Goal: Task Accomplishment & Management: Complete application form

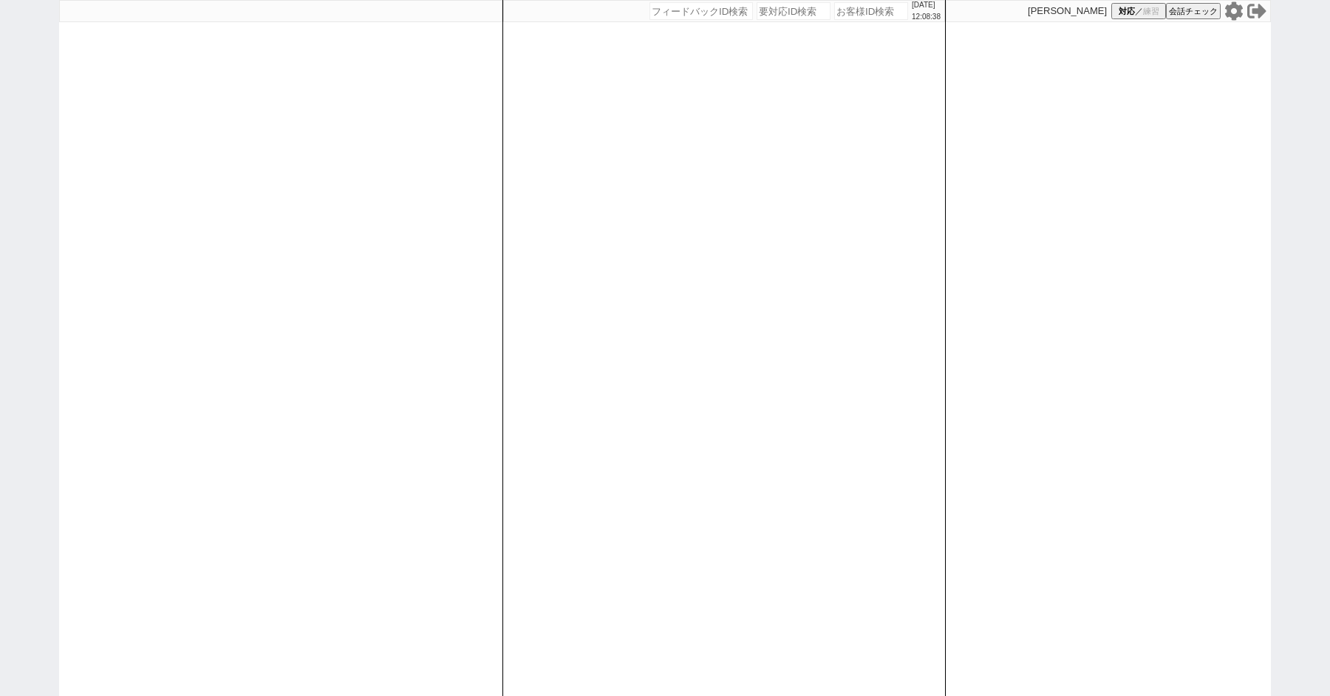
click at [1239, 6] on icon at bounding box center [1234, 10] width 18 height 18
click at [49, 128] on div "[DATE] 12:38:54 候補物件を追加してしてください 紹介した物件一覧 他社物件を追加する 空室確認ページに追加・削除 紹介した物件一覧 他社物件を…" at bounding box center [665, 348] width 1330 height 696
paste input "616332"
type input "616332"
select select
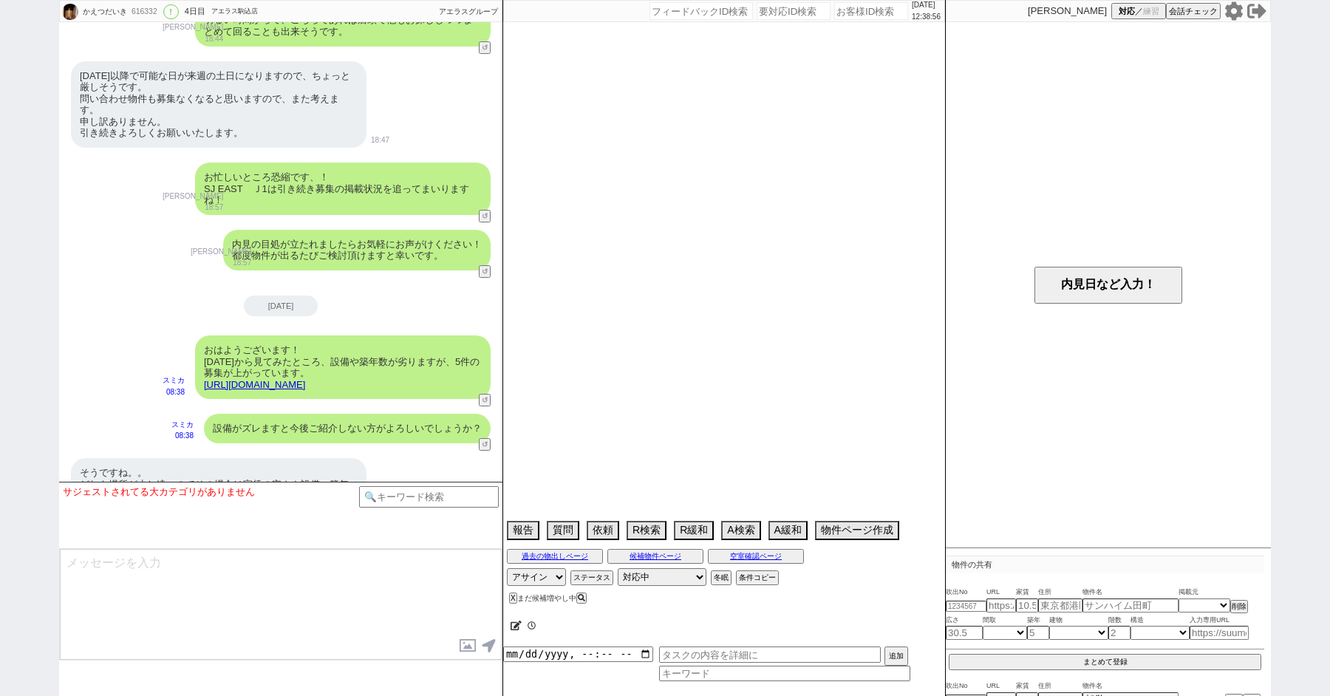
select select "2025"
select select "11"
select select "36"
select select "1"
select select "14"
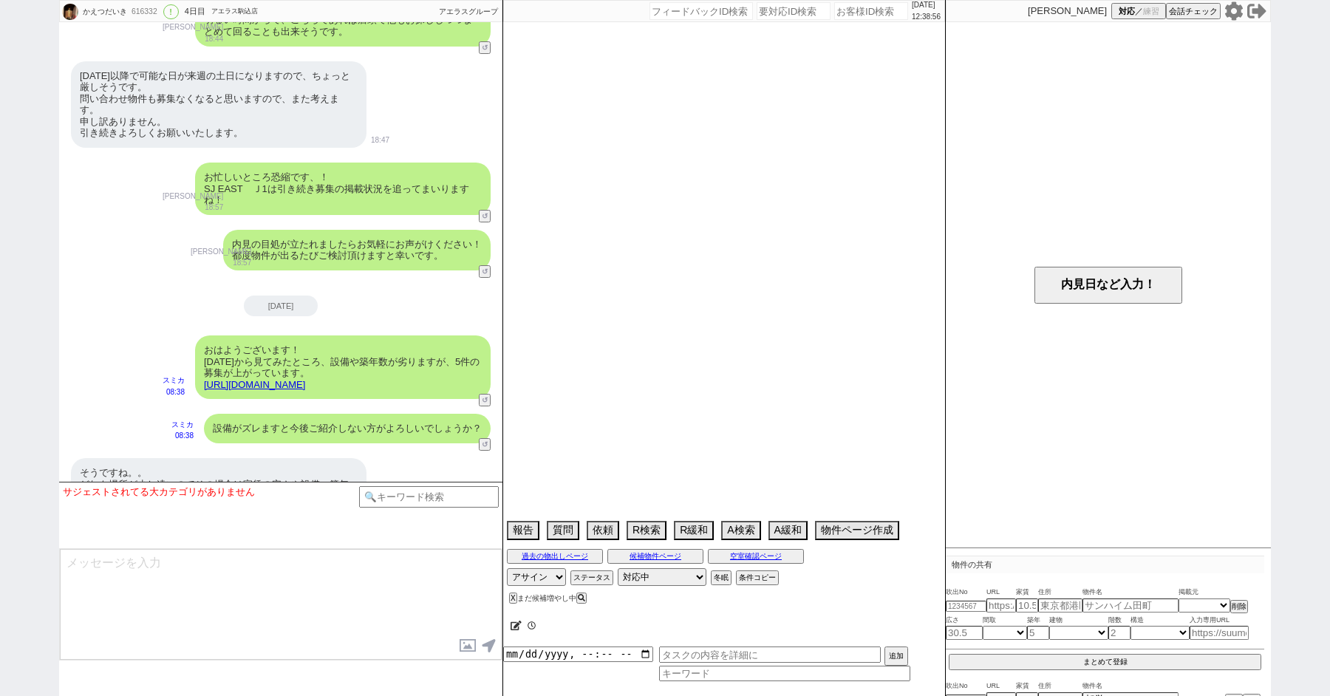
select select "23"
select select "731"
select select "25"
select select "791"
select select "815"
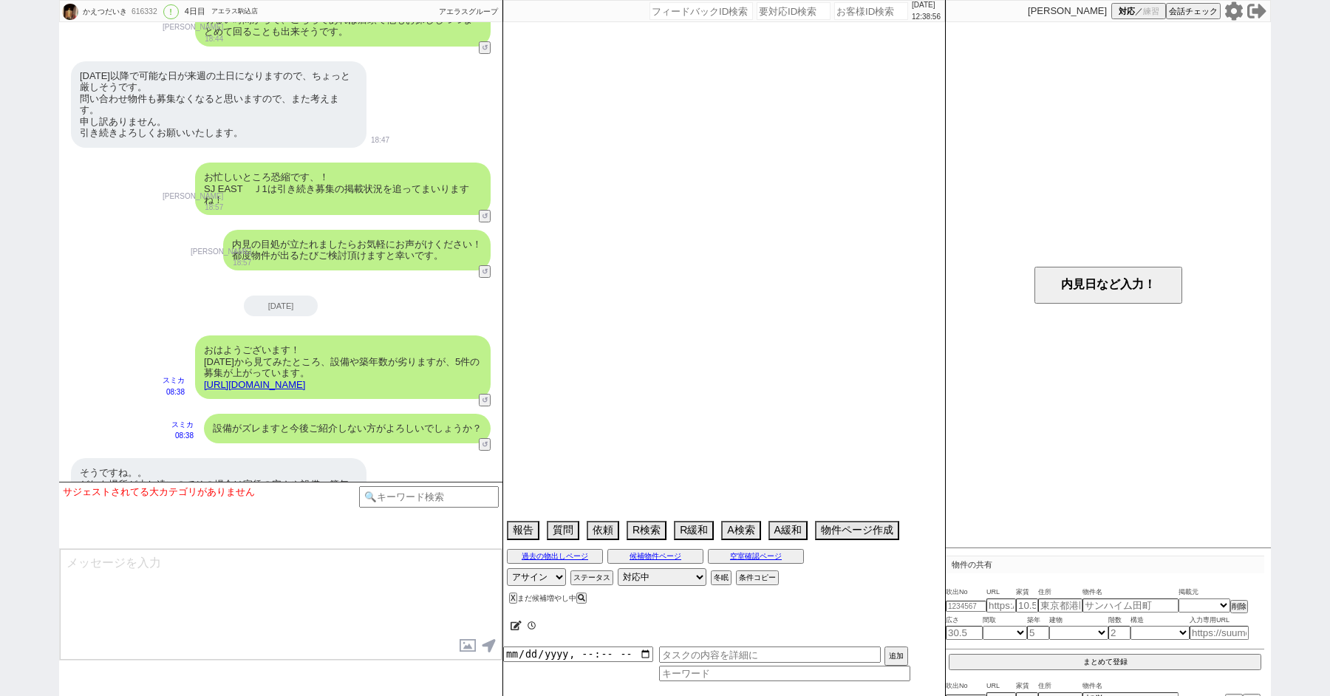
select select "59"
select select "60"
select select "62"
select select "63"
select select "64"
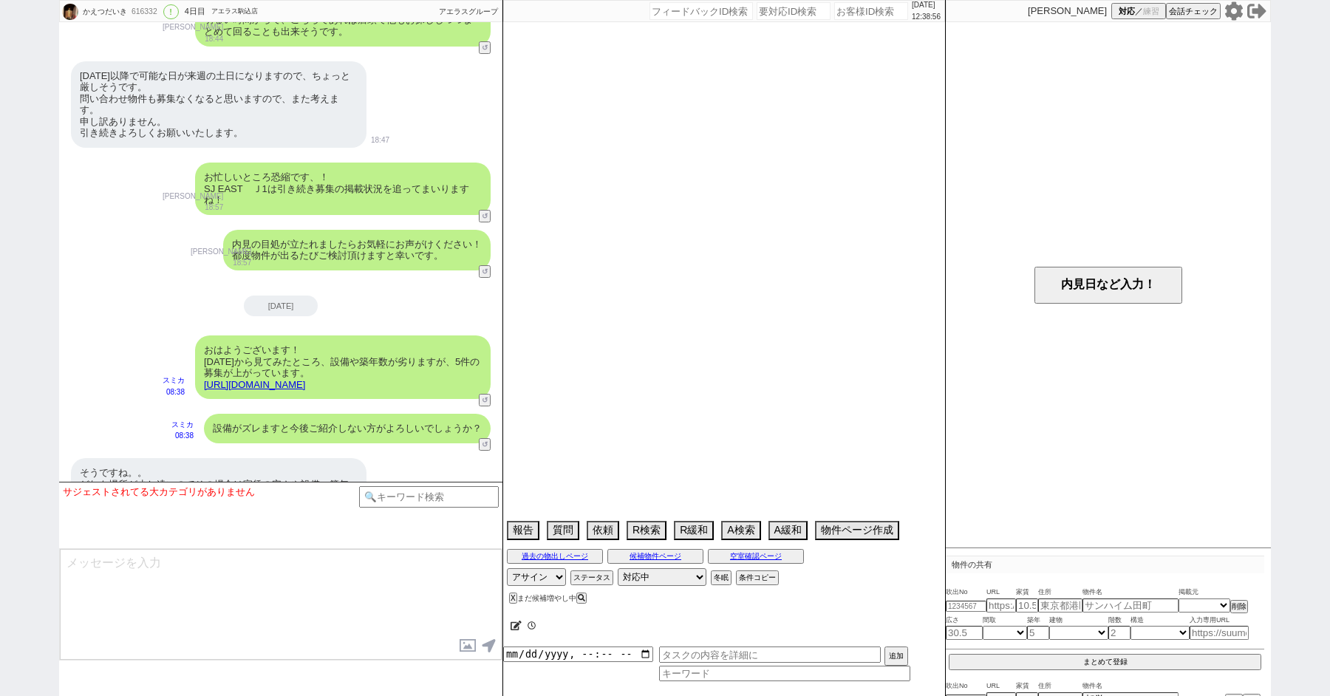
select select "1560"
select select "65"
select select "1582"
select select "66"
select select "53"
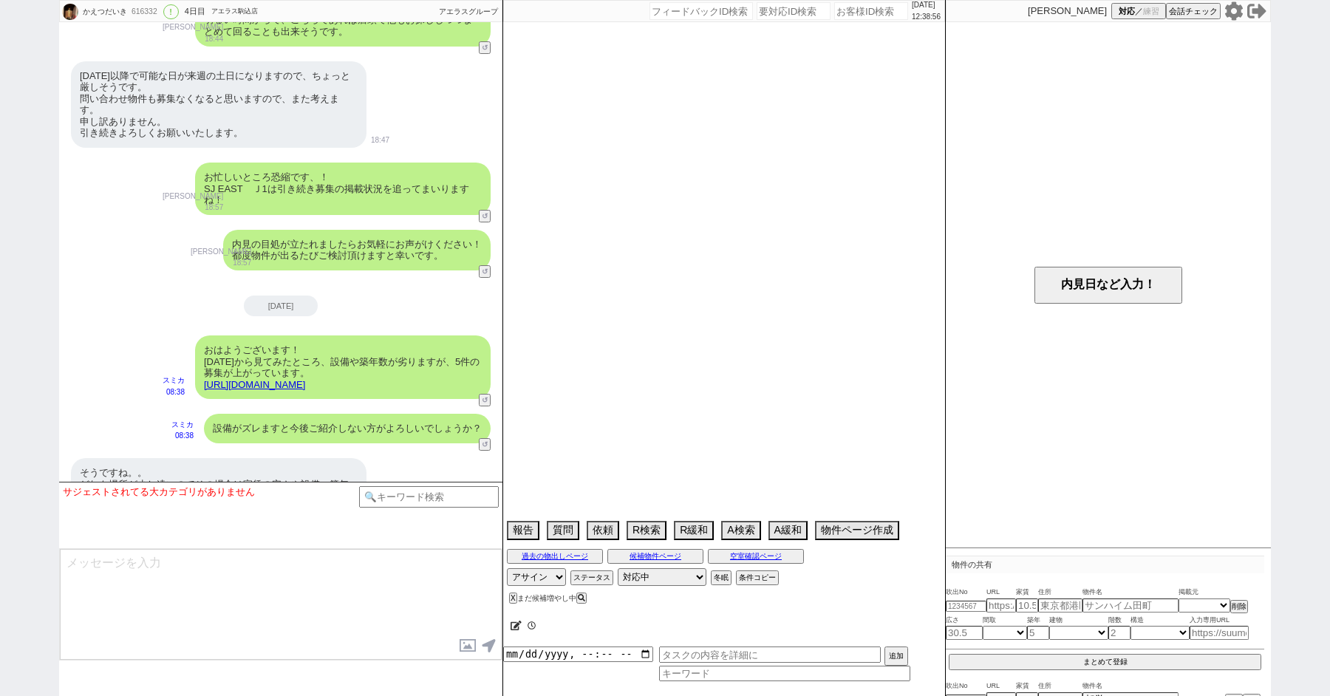
select select "[DATE]"
select select "70"
select select "[DATE]"
select select "72"
select select "[DATE]"
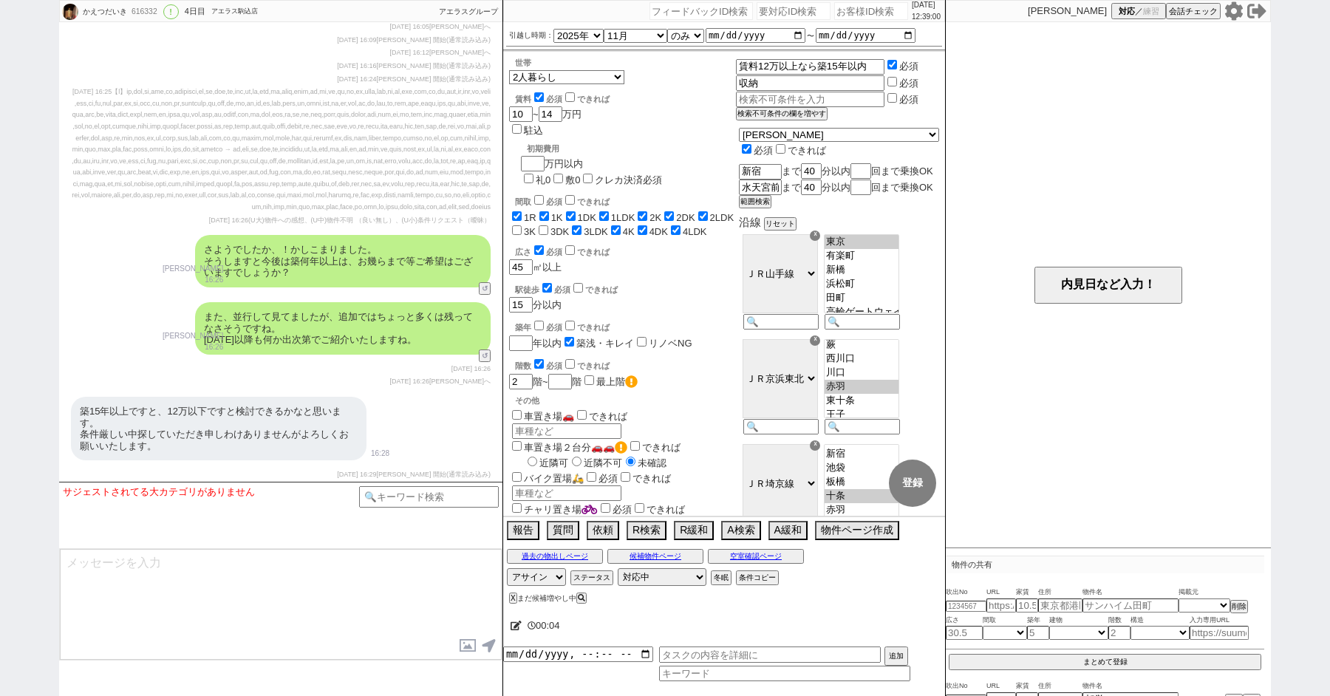
scroll to position [12258, 0]
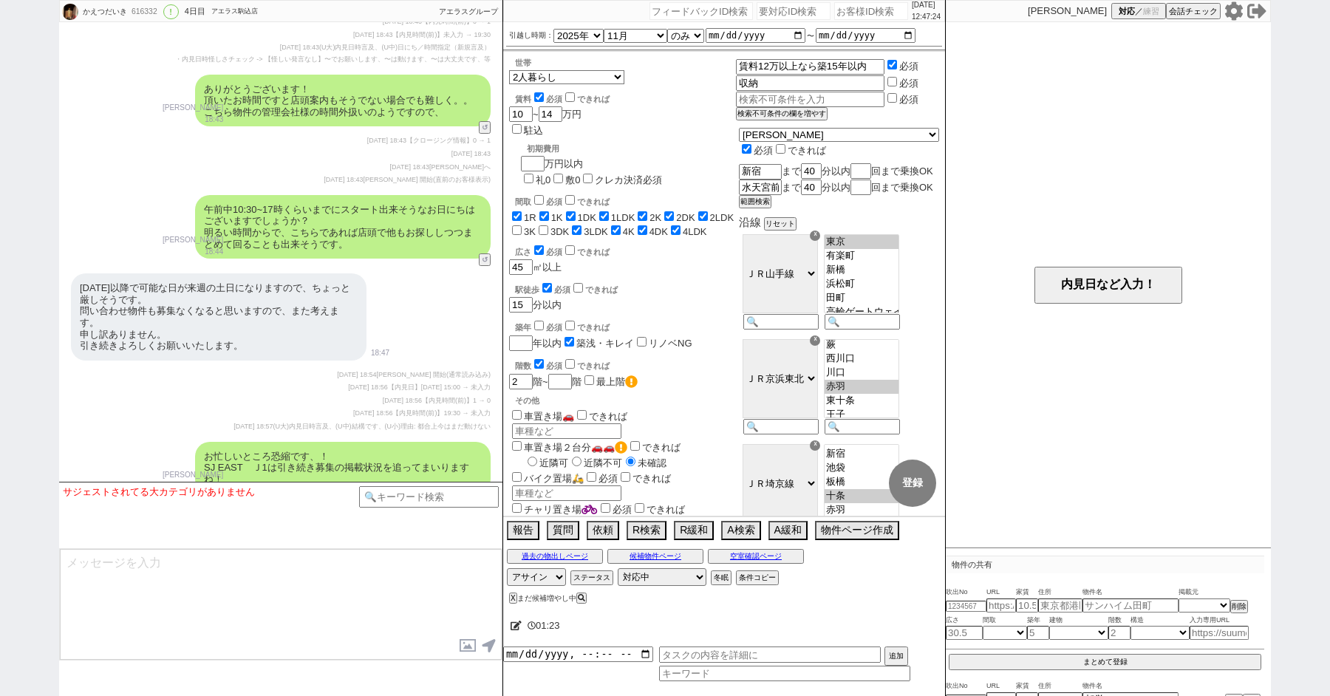
click at [1230, 11] on icon at bounding box center [1234, 10] width 18 height 18
